Goal: Complete application form

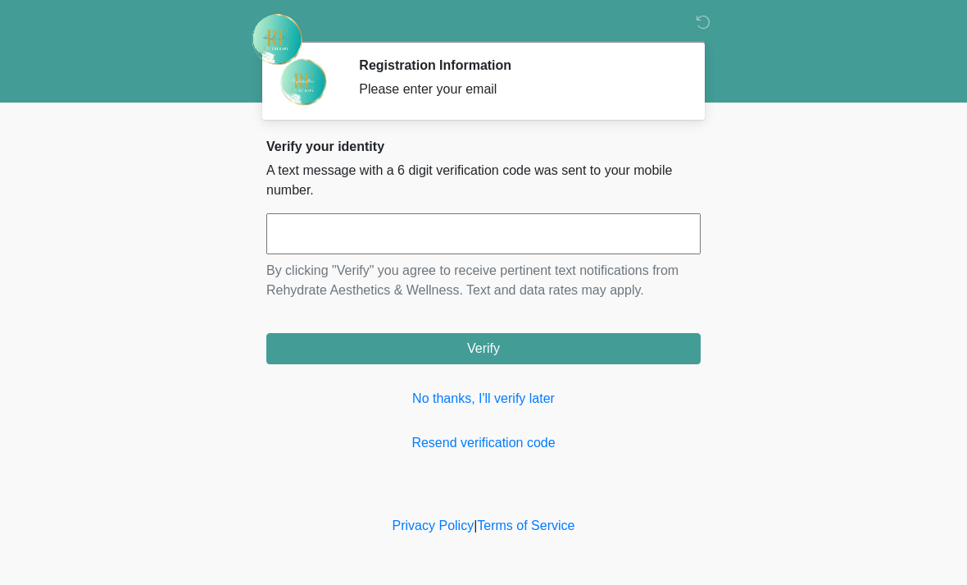
click at [526, 231] on input "text" at bounding box center [483, 233] width 435 height 41
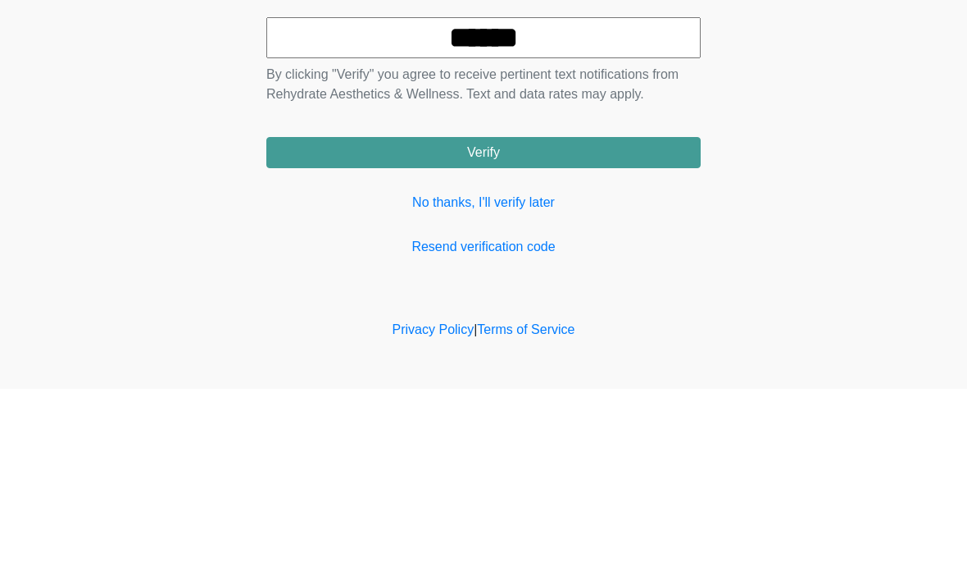
type input "******"
click at [573, 333] on button "Verify" at bounding box center [483, 348] width 435 height 31
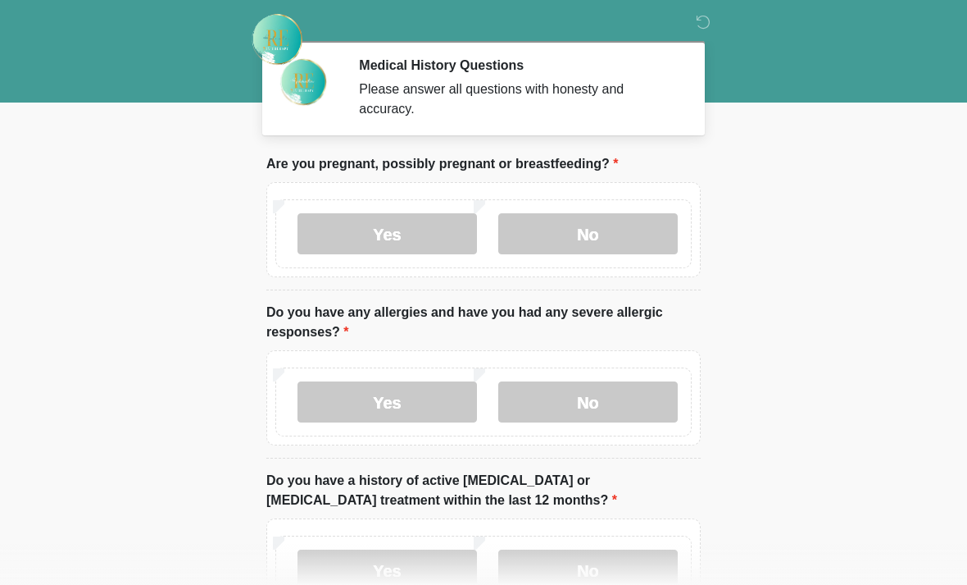
click at [609, 221] on label "No" at bounding box center [588, 233] width 180 height 41
click at [584, 398] on label "No" at bounding box center [588, 401] width 180 height 41
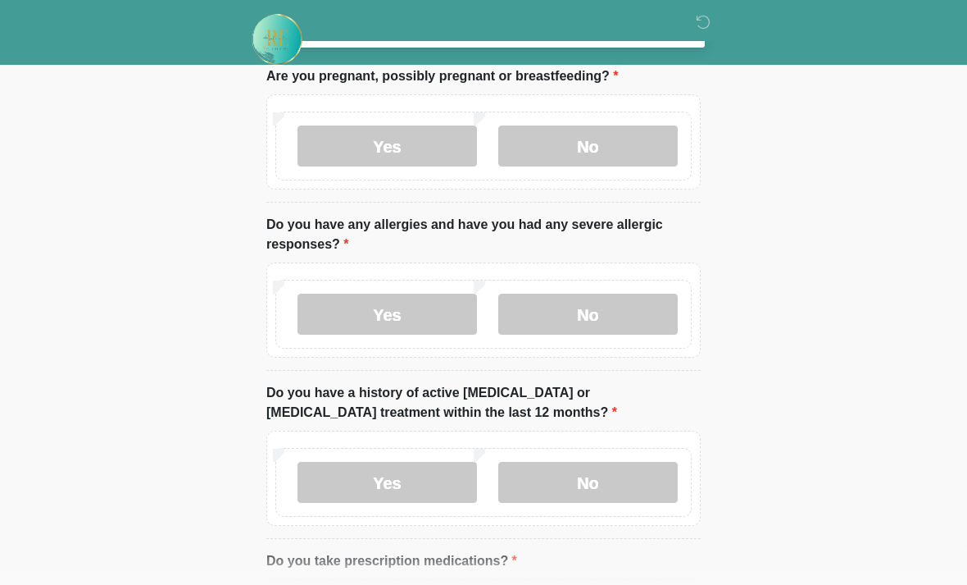
scroll to position [90, 0]
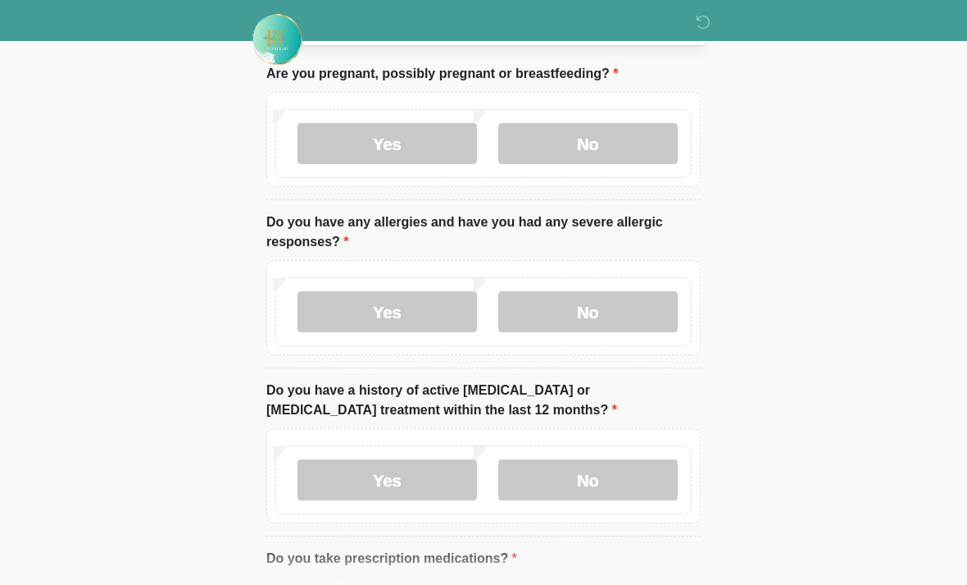
click at [647, 471] on label "No" at bounding box center [588, 479] width 180 height 41
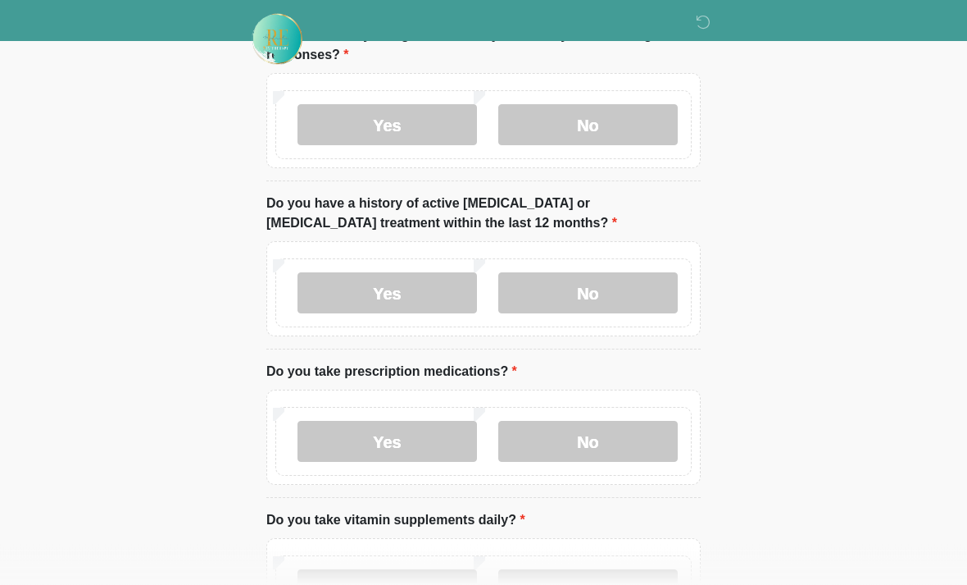
scroll to position [277, 0]
click at [647, 436] on label "No" at bounding box center [588, 441] width 180 height 41
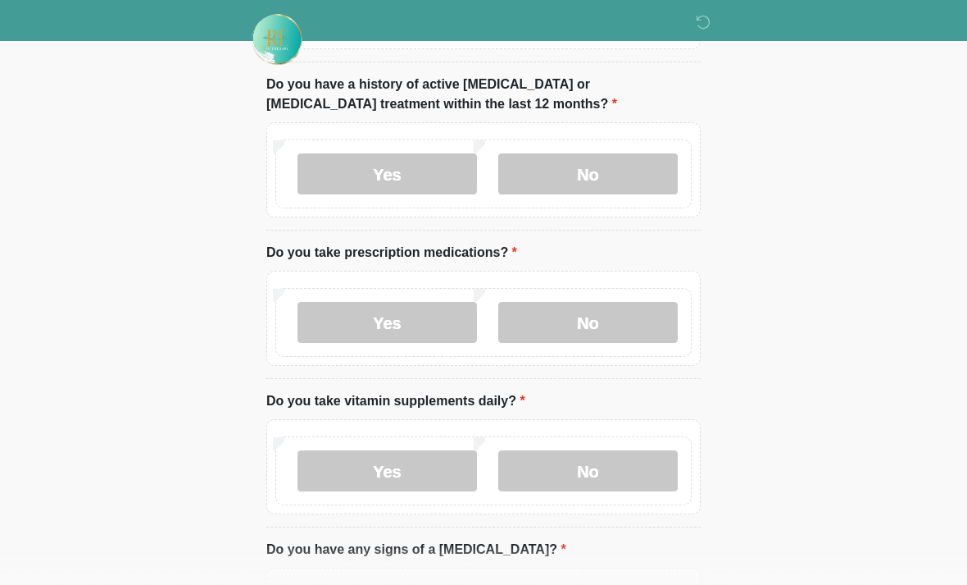
scroll to position [403, 0]
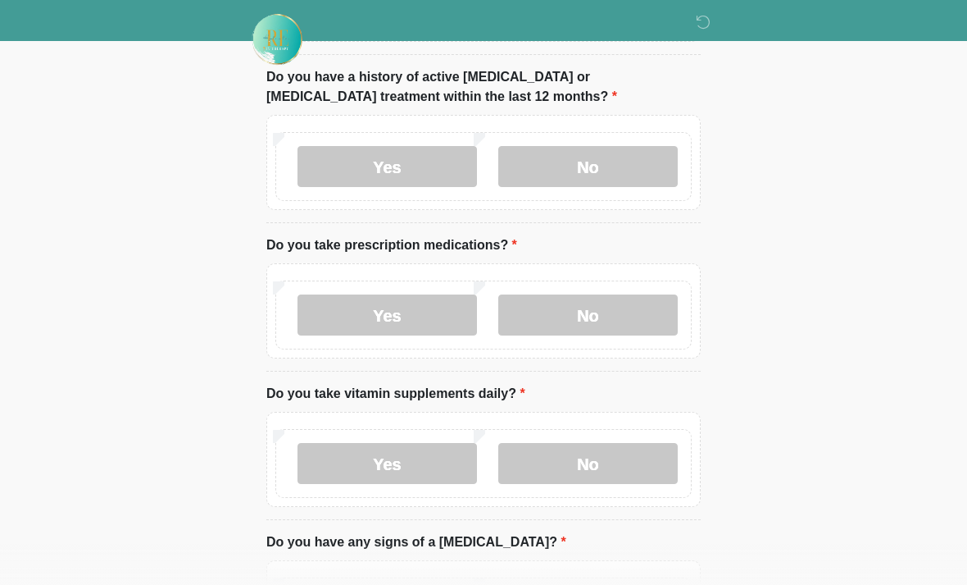
click at [635, 459] on label "No" at bounding box center [588, 463] width 180 height 41
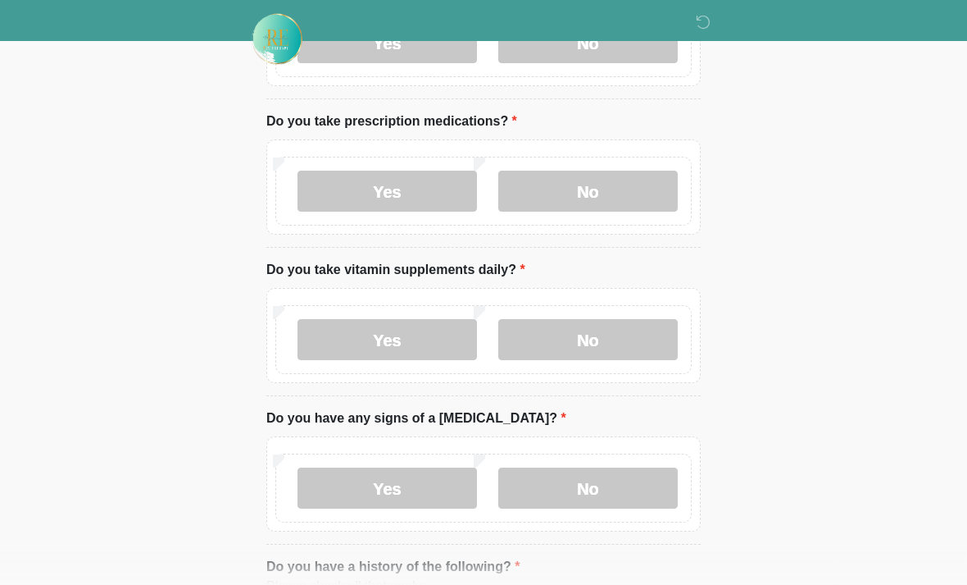
scroll to position [527, 0]
click at [641, 486] on label "No" at bounding box center [588, 487] width 180 height 41
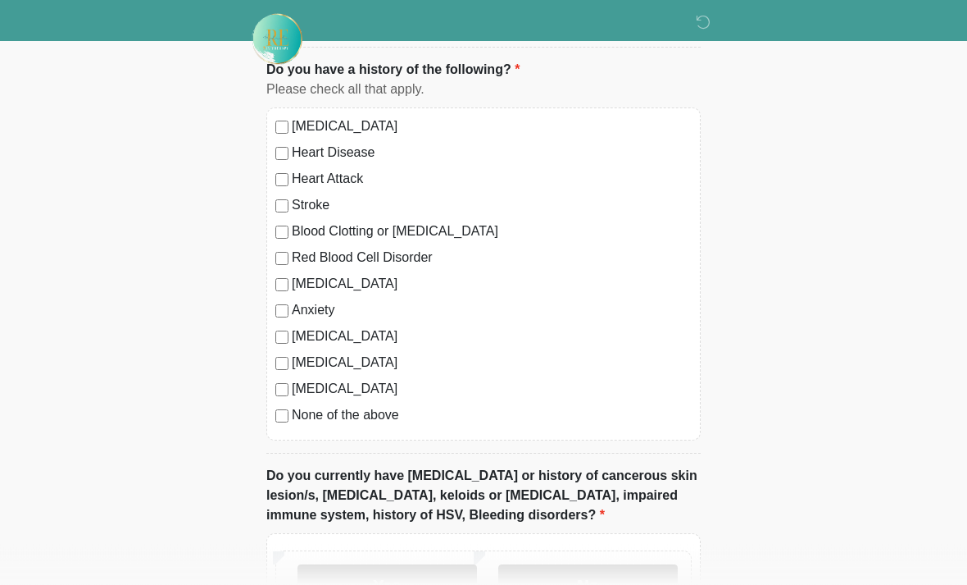
scroll to position [1035, 0]
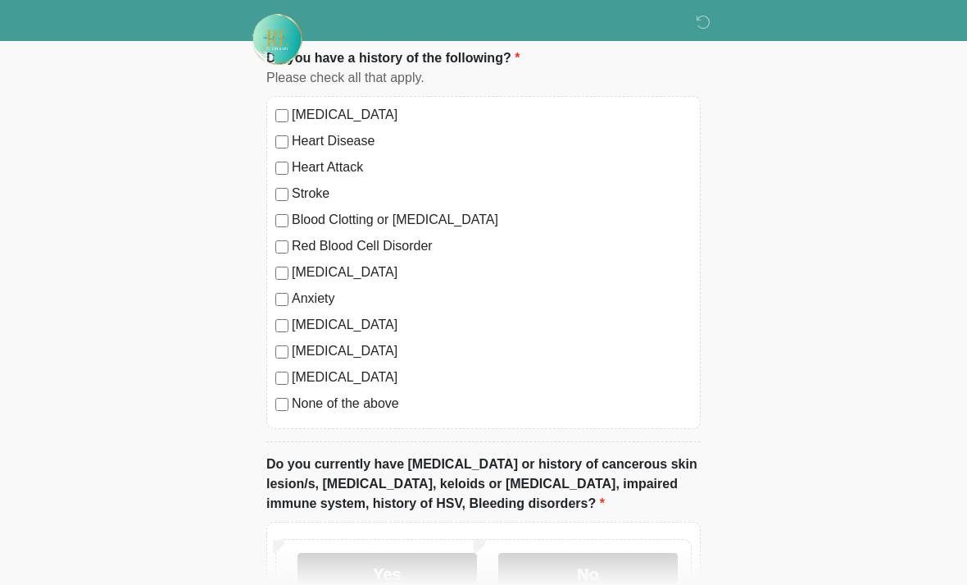
click at [608, 571] on label "No" at bounding box center [588, 573] width 180 height 41
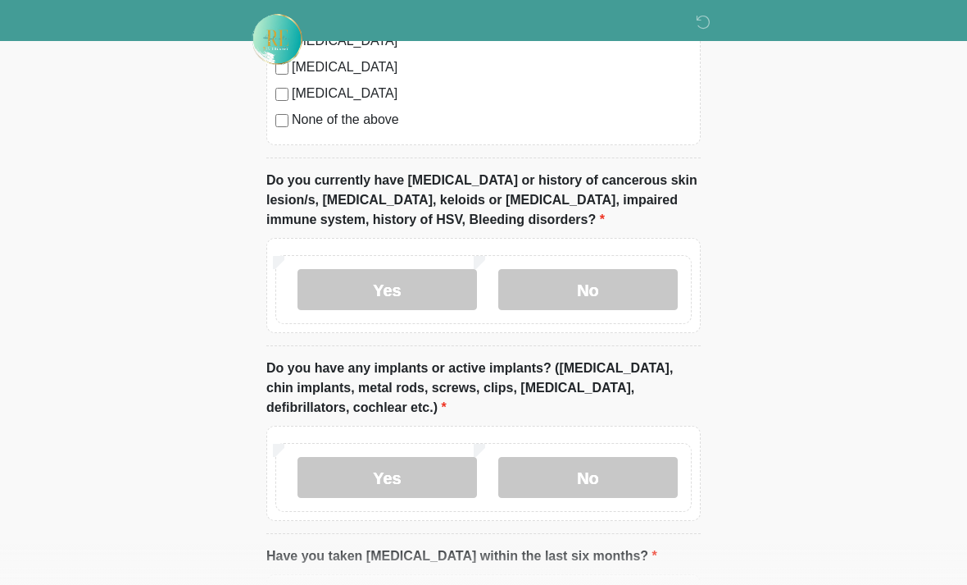
scroll to position [1322, 0]
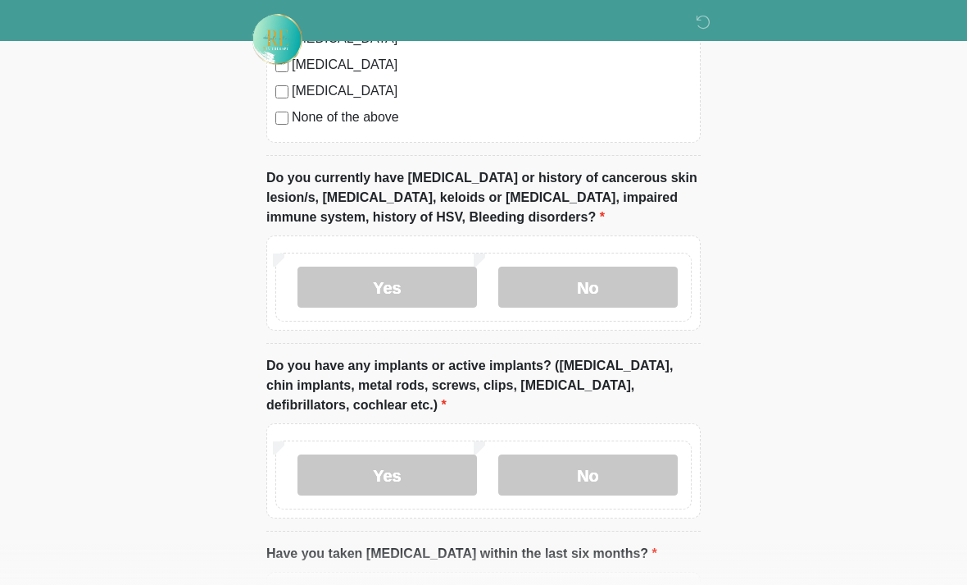
click at [430, 476] on label "Yes" at bounding box center [388, 474] width 180 height 41
click at [442, 580] on input "What implants do you have and where?" at bounding box center [483, 578] width 435 height 31
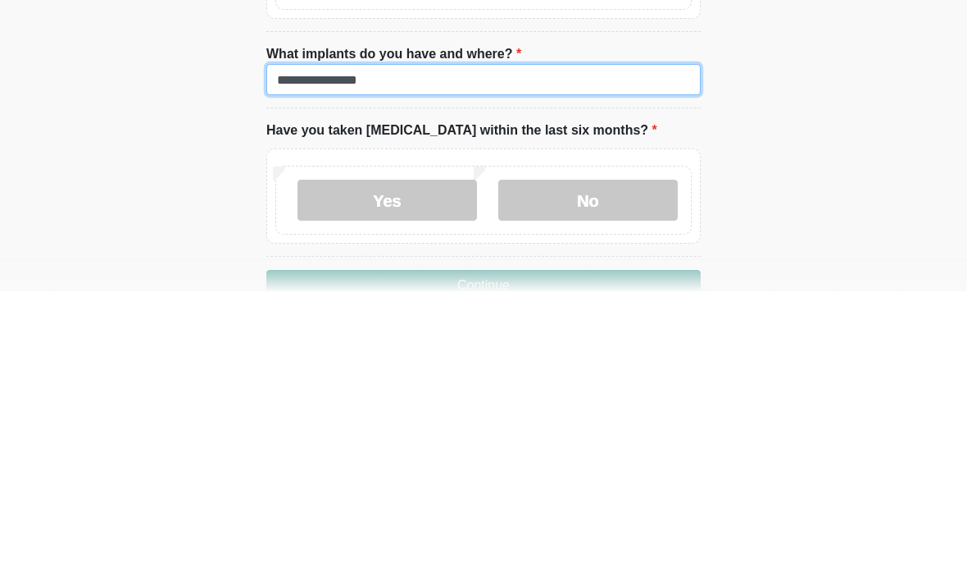
scroll to position [1532, 0]
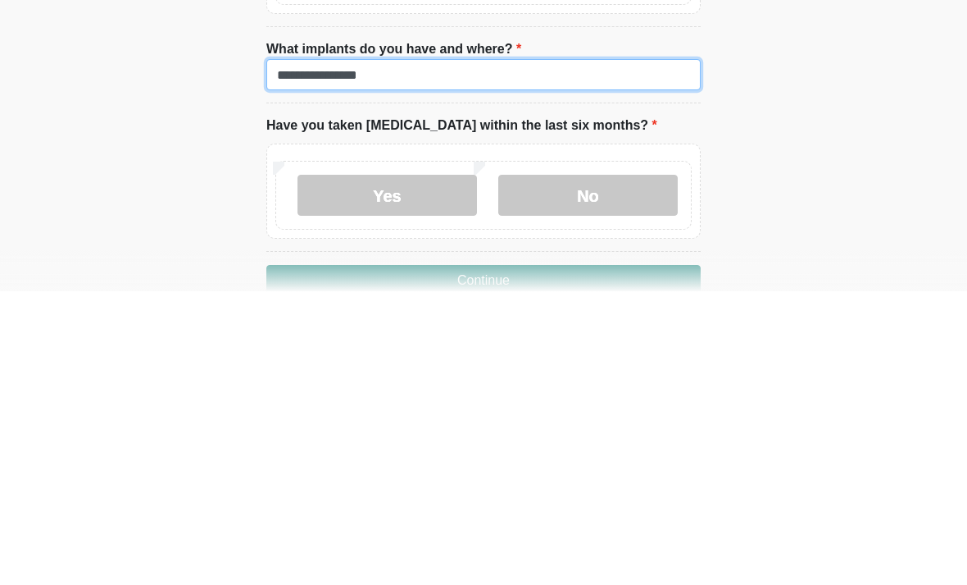
type input "**********"
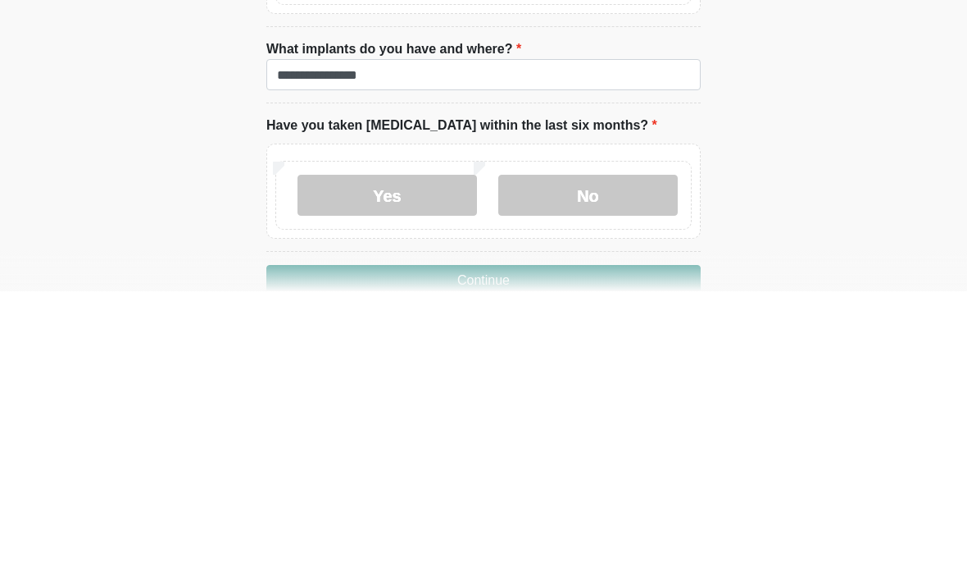
click at [580, 468] on label "No" at bounding box center [588, 488] width 180 height 41
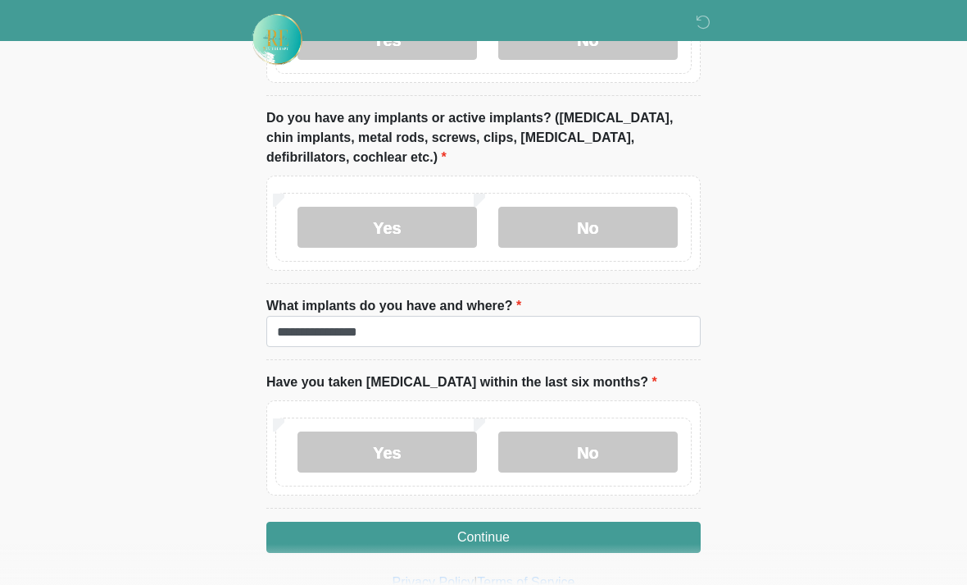
click at [574, 535] on button "Continue" at bounding box center [483, 536] width 435 height 31
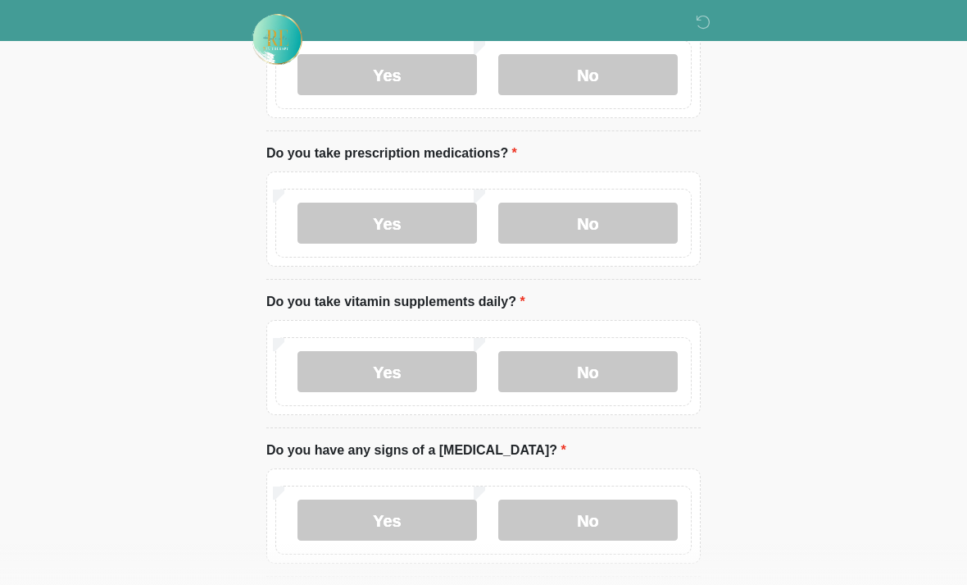
scroll to position [0, 0]
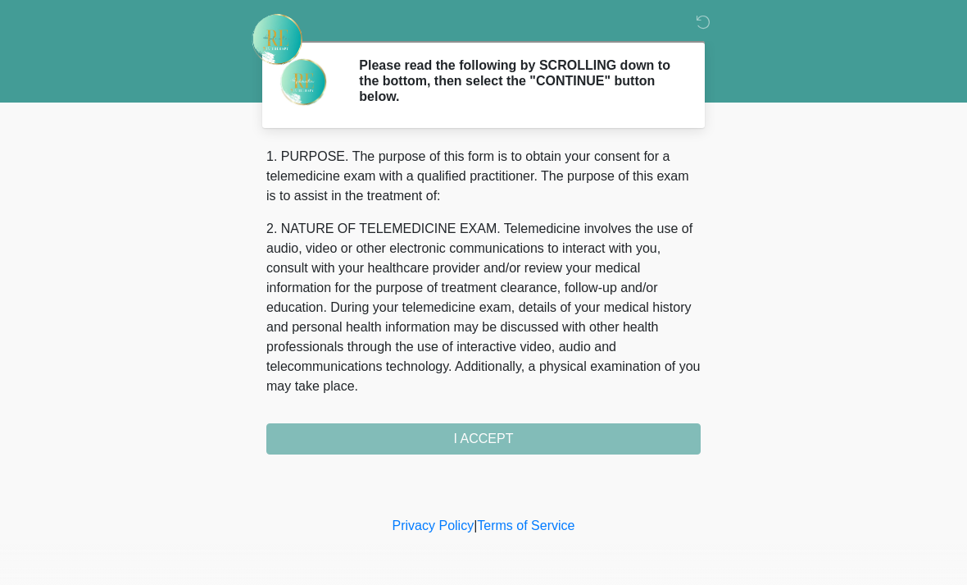
click at [574, 457] on div "‎ ‎ Please read the following by SCROLLING down to the bottom, then select the …" at bounding box center [484, 256] width 492 height 480
click at [545, 435] on div "1. PURPOSE. The purpose of this form is to obtain your consent for a telemedici…" at bounding box center [483, 300] width 435 height 307
click at [517, 442] on div "1. PURPOSE. The purpose of this form is to obtain your consent for a telemedici…" at bounding box center [483, 300] width 435 height 307
click at [495, 435] on div "1. PURPOSE. The purpose of this form is to obtain your consent for a telemedici…" at bounding box center [483, 300] width 435 height 307
click at [490, 444] on div "1. PURPOSE. The purpose of this form is to obtain your consent for a telemedici…" at bounding box center [483, 300] width 435 height 307
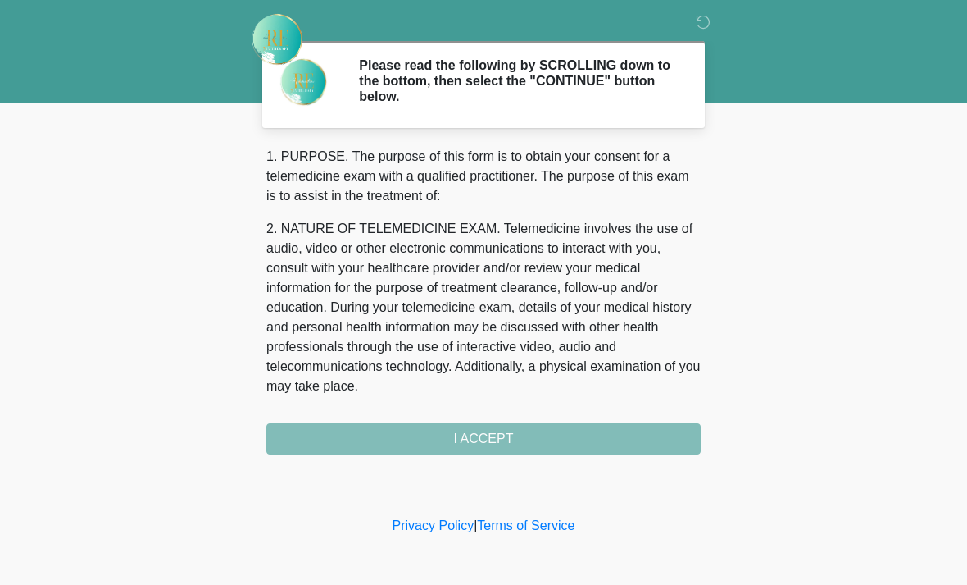
click at [489, 438] on div "1. PURPOSE. The purpose of this form is to obtain your consent for a telemedici…" at bounding box center [483, 300] width 435 height 307
click at [461, 455] on div "‎ ‎ Please read the following by SCROLLING down to the bottom, then select the …" at bounding box center [484, 256] width 492 height 480
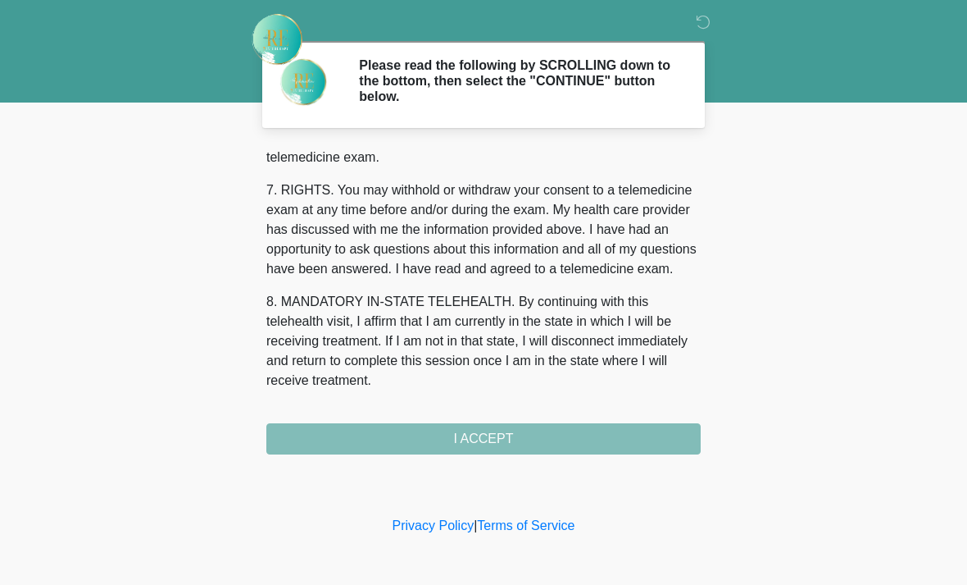
scroll to position [714, 0]
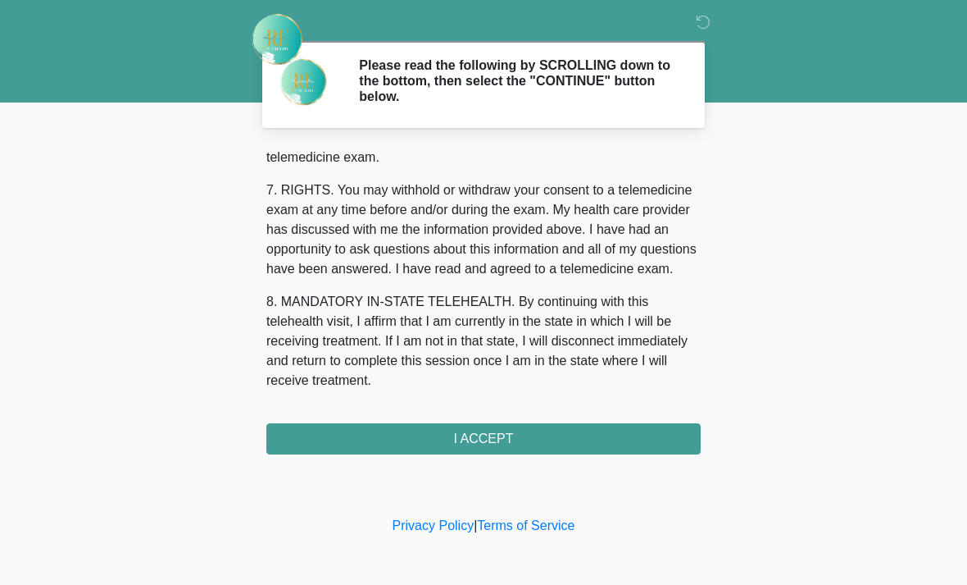
click at [615, 435] on button "I ACCEPT" at bounding box center [483, 438] width 435 height 31
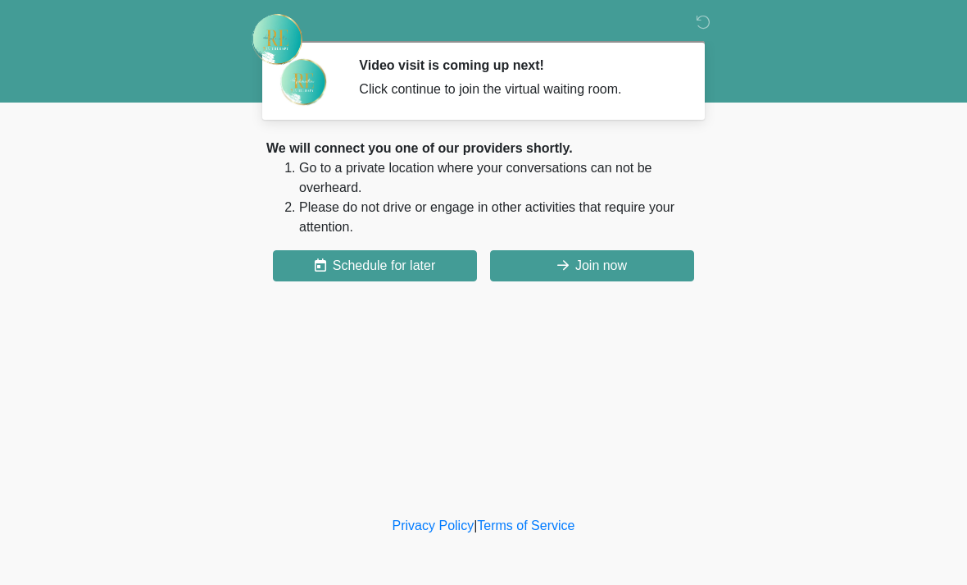
click at [623, 246] on div "We will connect you one of our providers shortly. Go to a private location wher…" at bounding box center [483, 210] width 435 height 143
click at [584, 270] on button "Join now" at bounding box center [592, 265] width 204 height 31
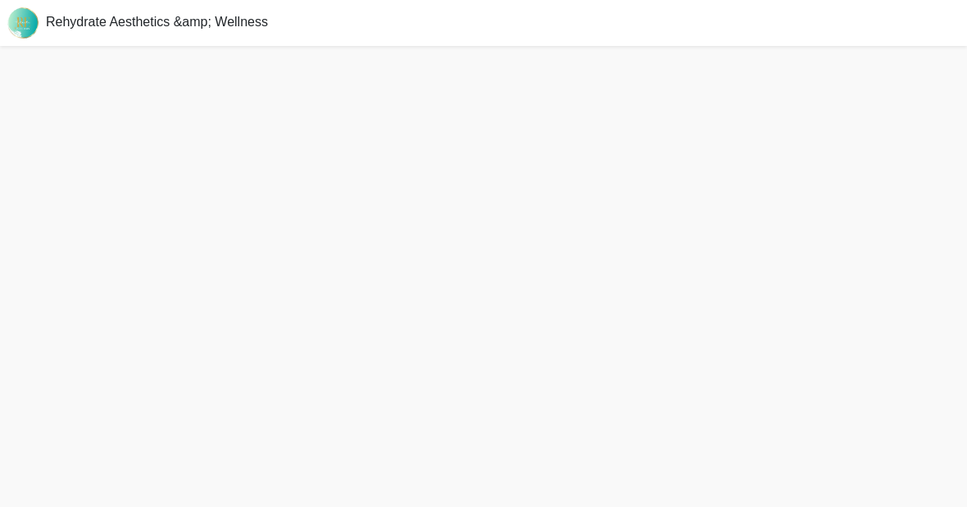
scroll to position [5, 0]
